Goal: Task Accomplishment & Management: Use online tool/utility

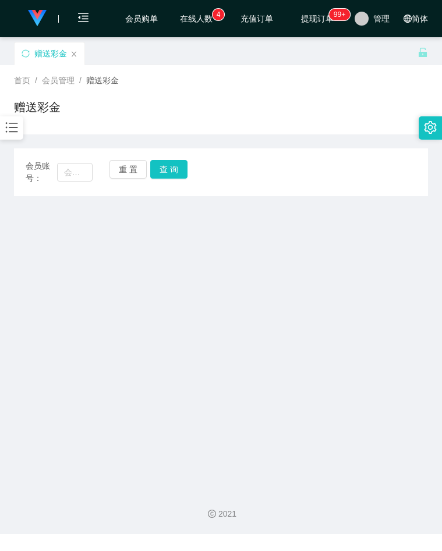
drag, startPoint x: 369, startPoint y: 244, endPoint x: 332, endPoint y: 224, distance: 41.7
click at [369, 244] on main "关闭左侧 关闭右侧 关闭其它 刷新页面 赠送彩金 首页 / 会员管理 / 赠送彩金 / 赠送彩金 会员账号： 重 置 查 询 会员账号 会员姓名 账号余额 操…" at bounding box center [221, 258] width 442 height 443
click at [398, 288] on main "关闭左侧 关闭右侧 关闭其它 刷新页面 赠送彩金 首页 / 会员管理 / 赠送彩金 / 赠送彩金 会员账号： 重 置 查 询 会员账号 会员姓名 账号余额 操…" at bounding box center [221, 258] width 442 height 443
drag, startPoint x: 344, startPoint y: 213, endPoint x: 341, endPoint y: 195, distance: 17.6
click at [344, 213] on main "关闭左侧 关闭右侧 关闭其它 刷新页面 赠送彩金 首页 / 会员管理 / 赠送彩金 / 赠送彩金 会员账号： 重 置 查 询 会员账号 会员姓名 账号余额 操…" at bounding box center [221, 258] width 442 height 443
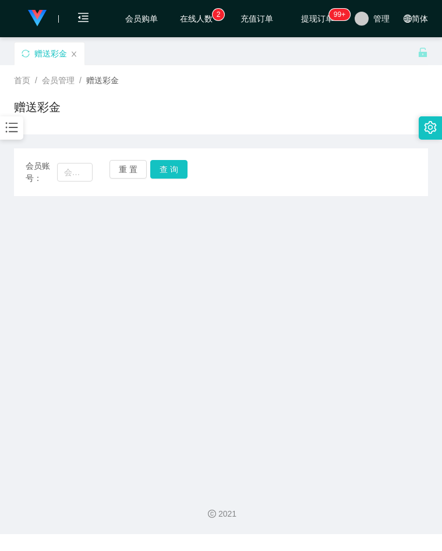
click at [351, 229] on main "关闭左侧 关闭右侧 关闭其它 刷新页面 赠送彩金 首页 / 会员管理 / 赠送彩金 / 赠送彩金 会员账号： 重 置 查 询 会员账号 会员姓名 账号余额 操…" at bounding box center [221, 258] width 442 height 443
click at [348, 232] on main "关闭左侧 关闭右侧 关闭其它 刷新页面 赠送彩金 首页 / 会员管理 / 赠送彩金 / 赠送彩金 会员账号： 重 置 查 询 会员账号 会员姓名 账号余额 操…" at bounding box center [221, 258] width 442 height 443
